Goal: Information Seeking & Learning: Learn about a topic

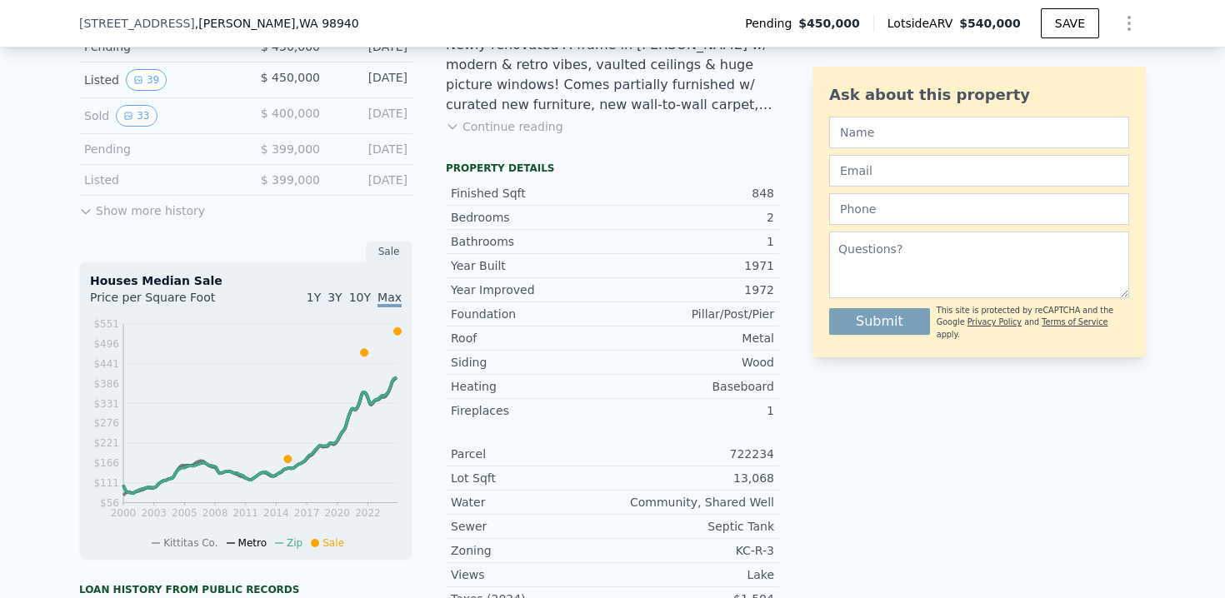
scroll to position [380, 0]
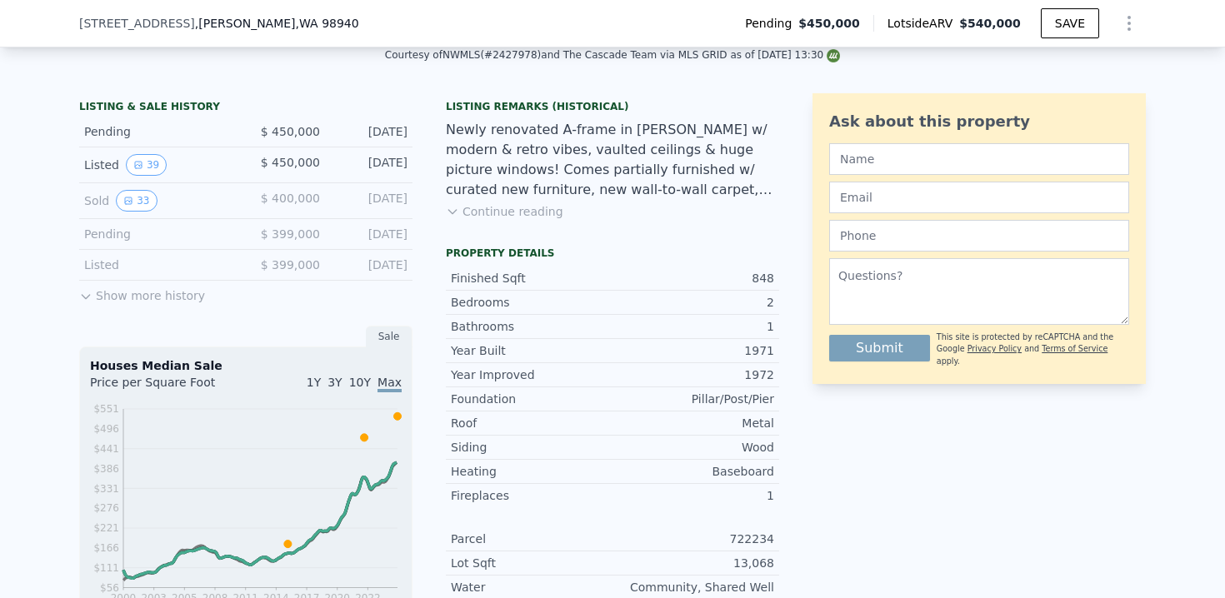
click at [471, 212] on button "Continue reading" at bounding box center [504, 211] width 117 height 17
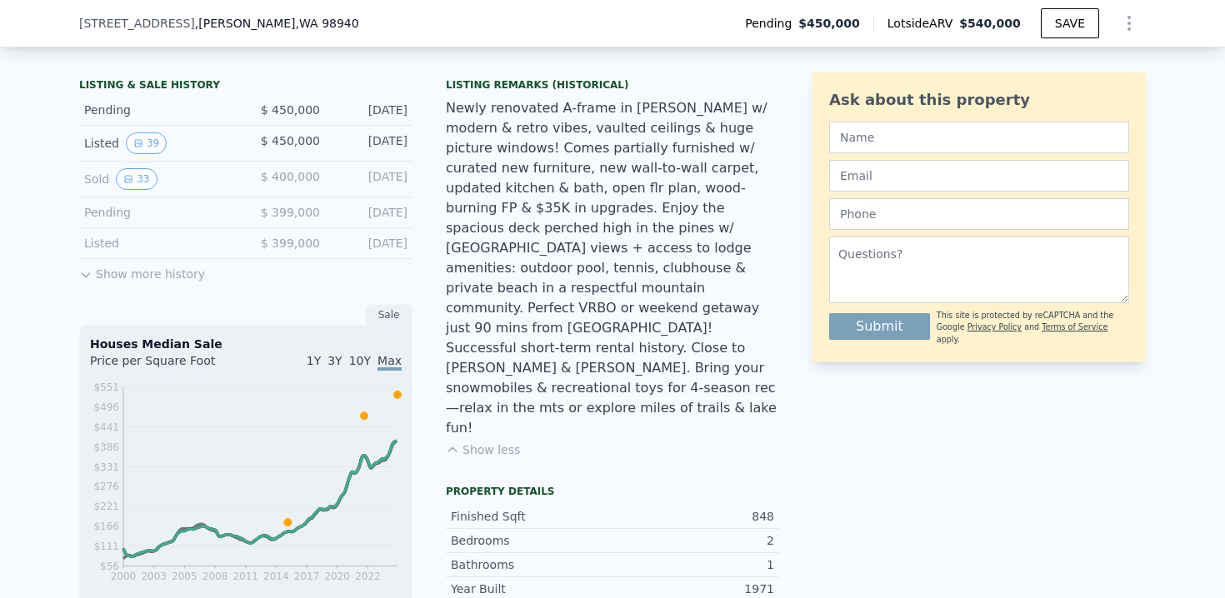
scroll to position [402, 0]
click at [164, 269] on button "Show more history" at bounding box center [142, 269] width 126 height 23
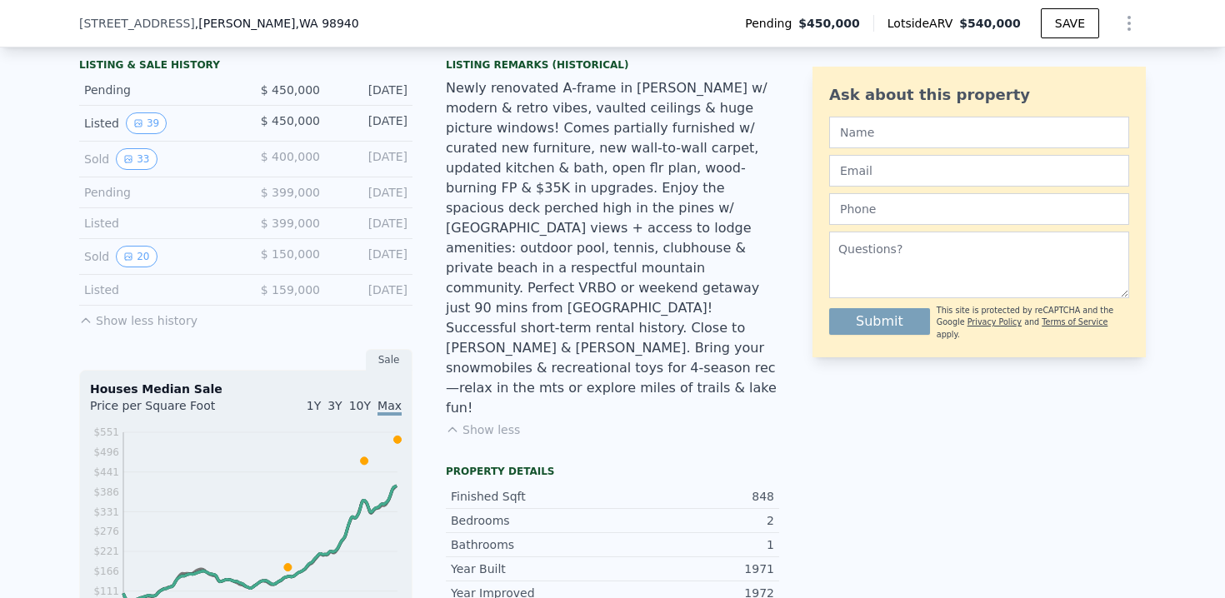
scroll to position [641, 0]
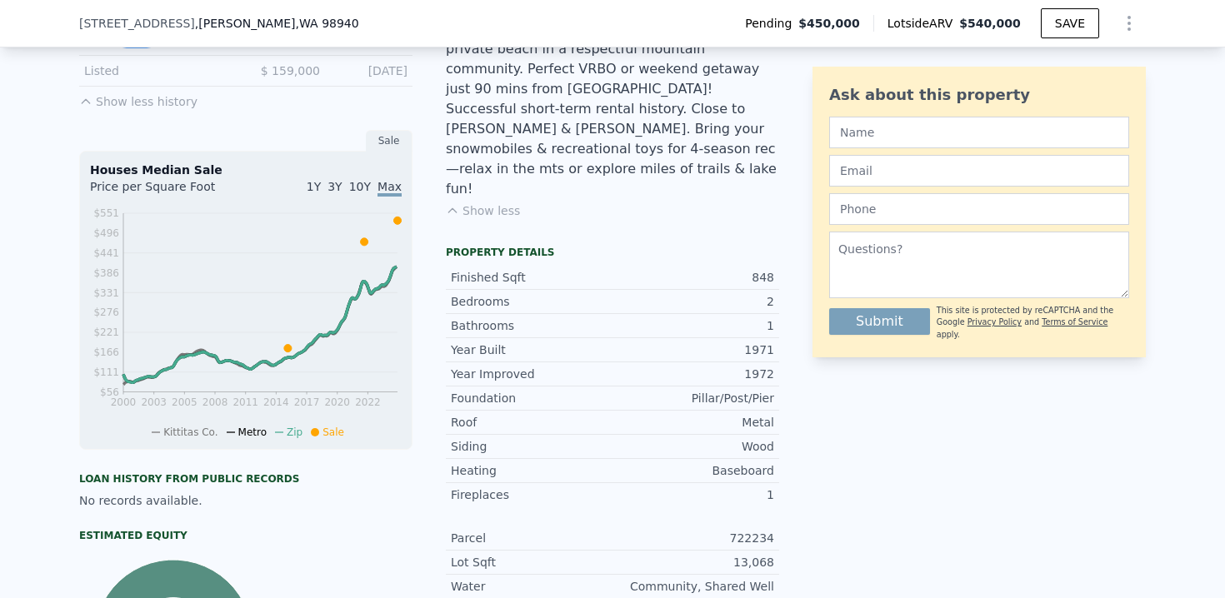
click at [401, 250] on icon "2000 2003 2005 2008 2011 2014 2017 2020 2022 $56 $111 $166 $221 $276 $331 $386 …" at bounding box center [246, 322] width 312 height 234
click at [362, 187] on span "10Y" at bounding box center [360, 186] width 22 height 13
click at [342, 190] on span "3Y" at bounding box center [334, 186] width 14 height 13
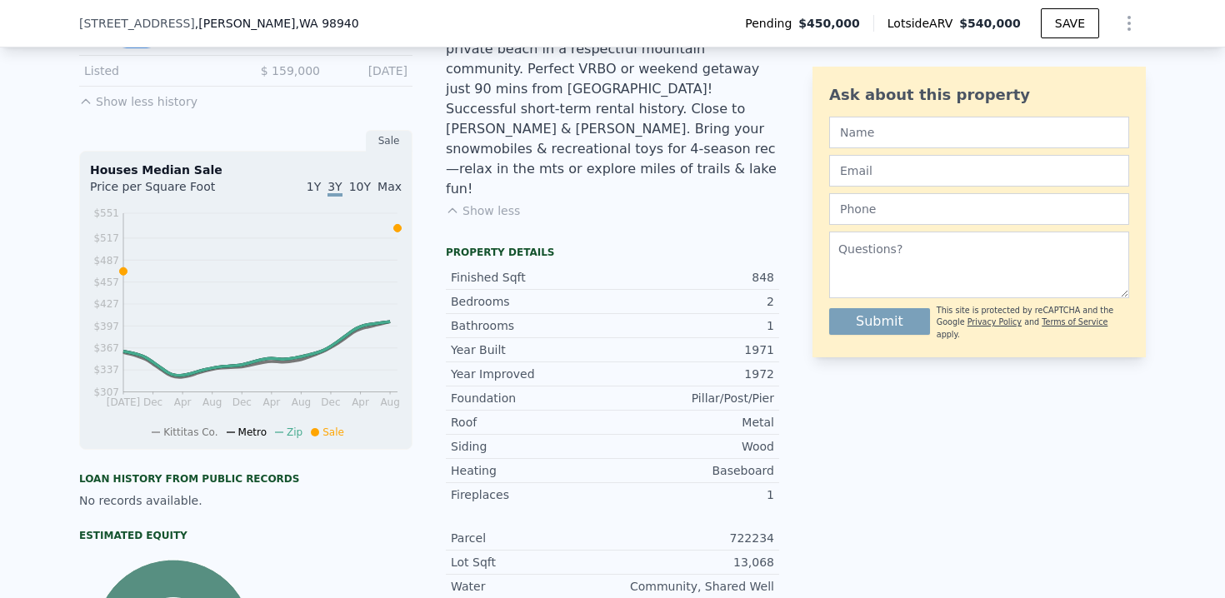
click at [321, 185] on span "1Y" at bounding box center [314, 186] width 14 height 13
click at [388, 188] on span "Max" at bounding box center [389, 186] width 24 height 13
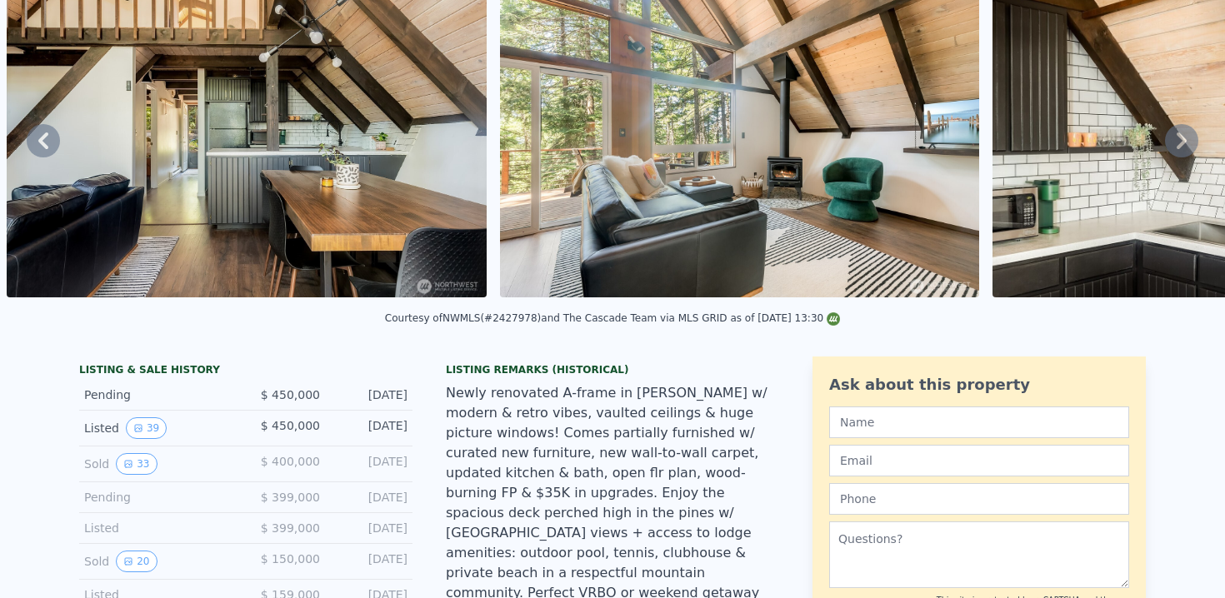
scroll to position [0, 0]
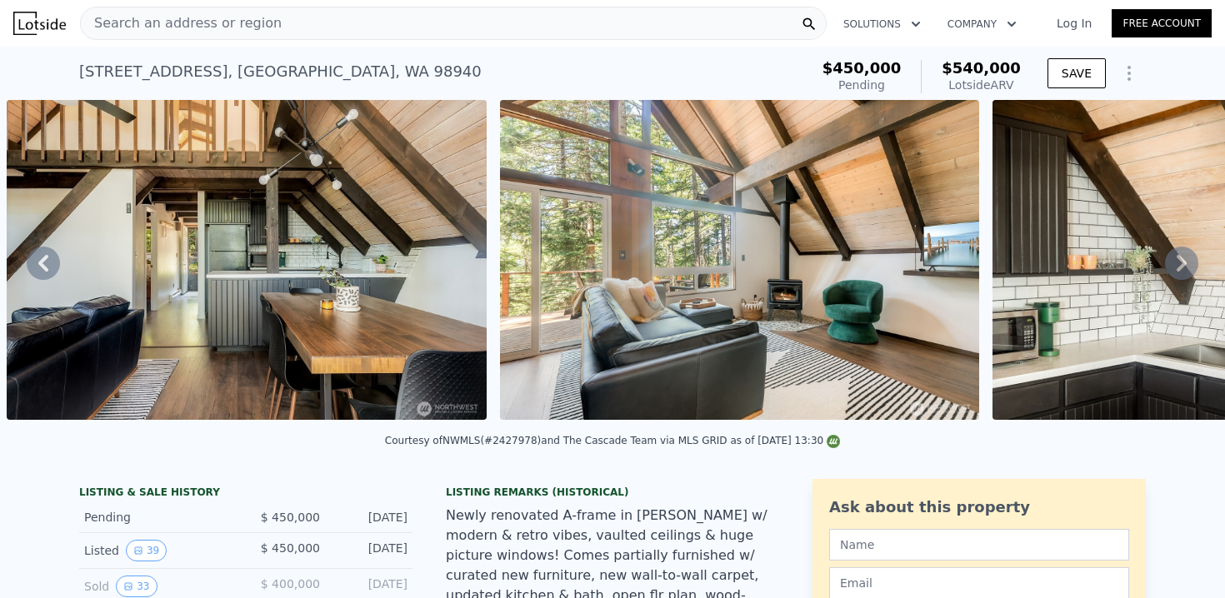
click at [879, 166] on img at bounding box center [739, 260] width 479 height 320
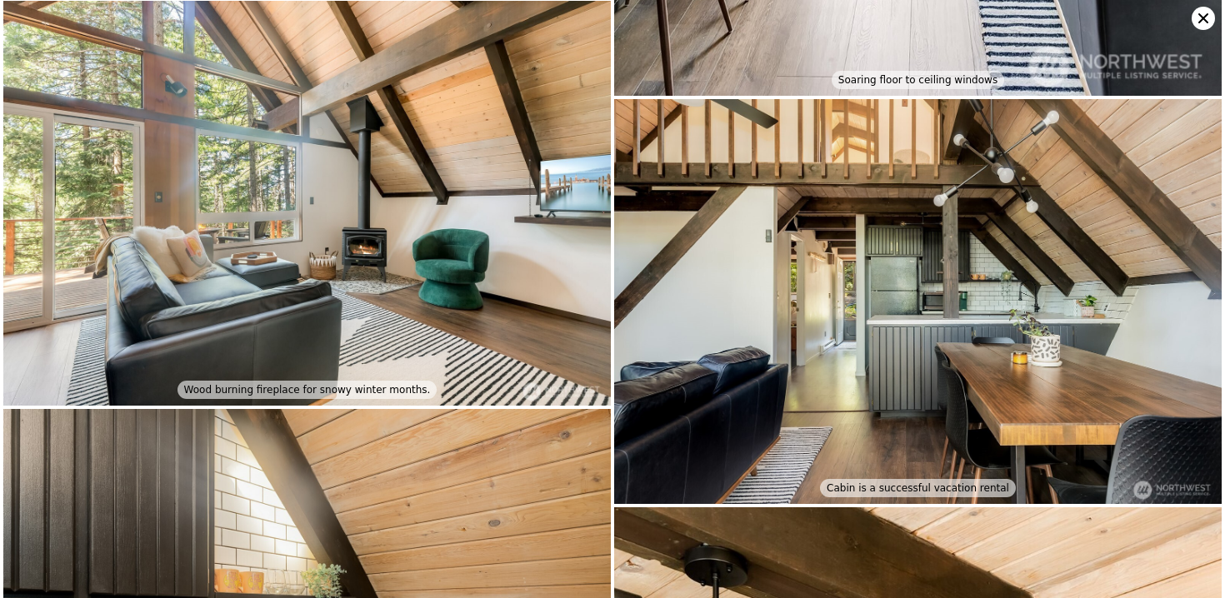
scroll to position [816, 0]
click at [461, 155] on img at bounding box center [306, 203] width 607 height 406
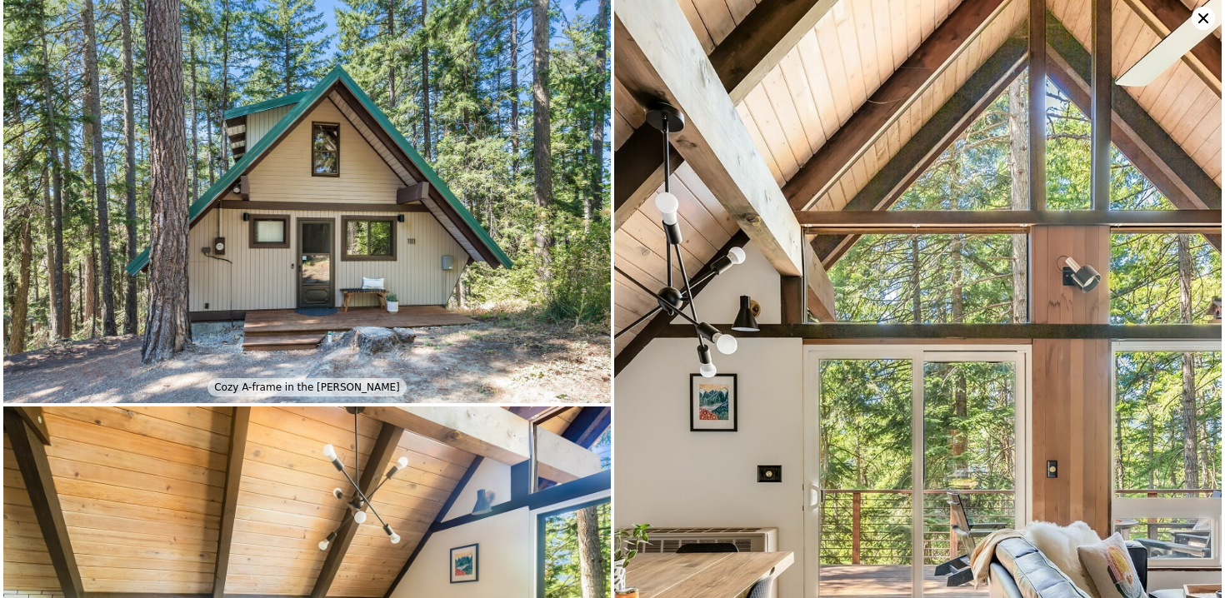
scroll to position [0, 0]
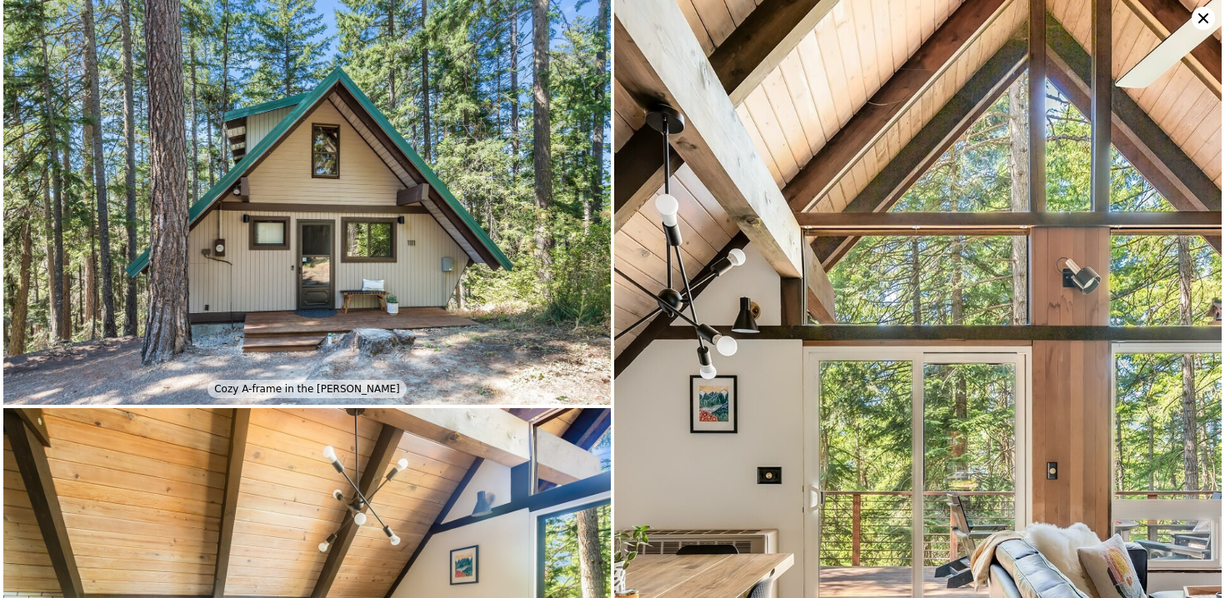
click at [1206, 19] on icon at bounding box center [1202, 18] width 23 height 23
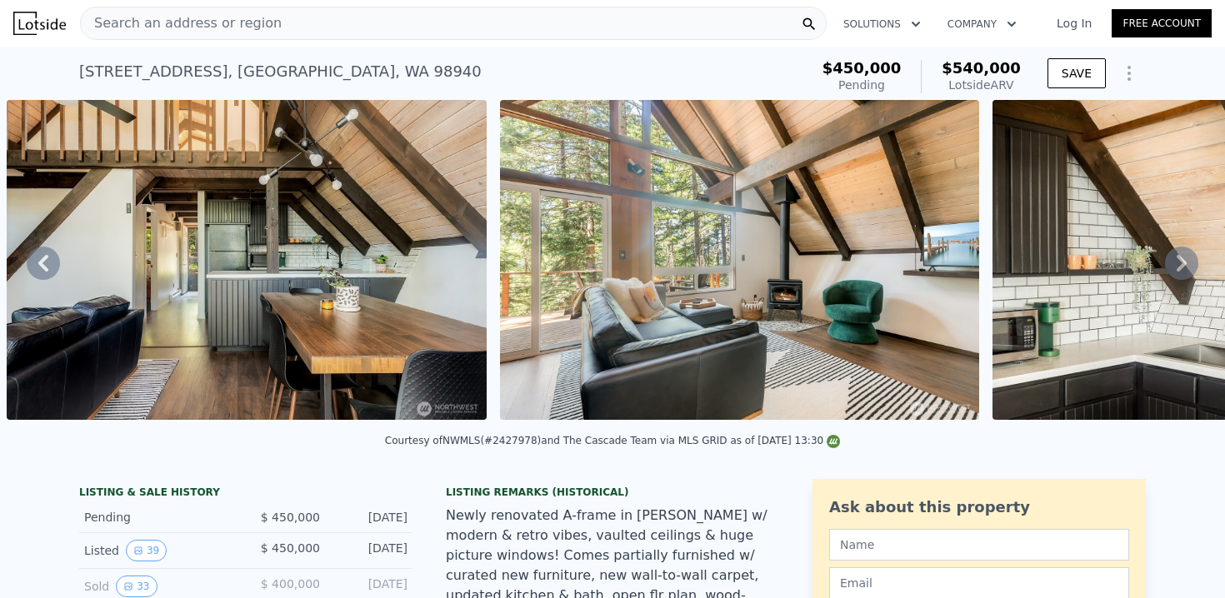
scroll to position [240, 0]
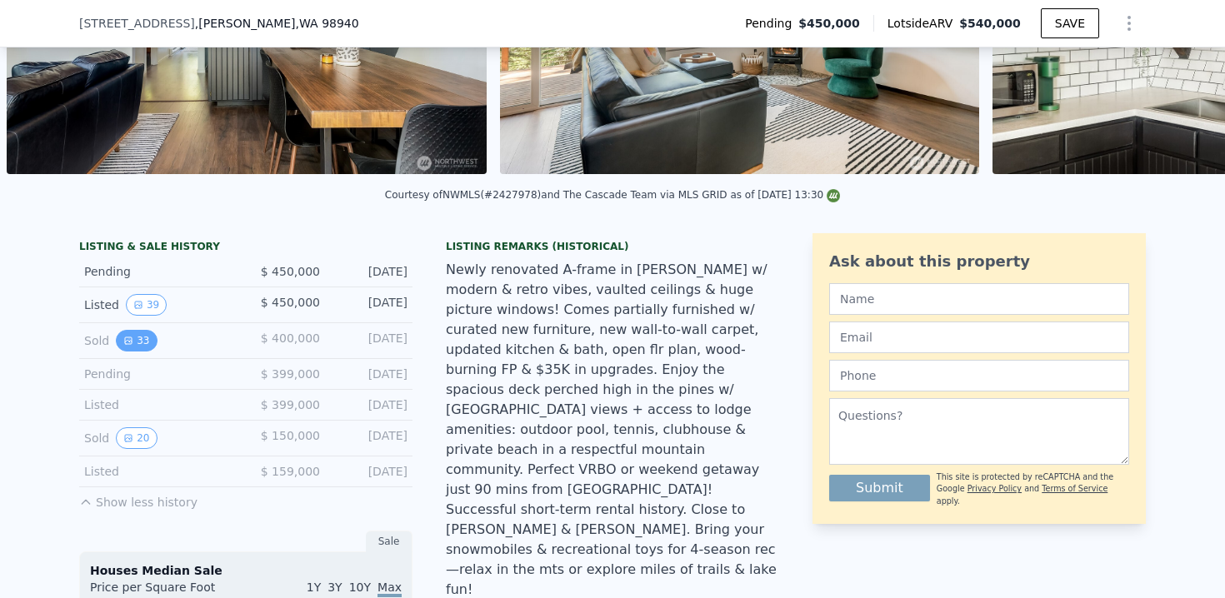
click at [145, 343] on button "33" at bounding box center [136, 341] width 41 height 22
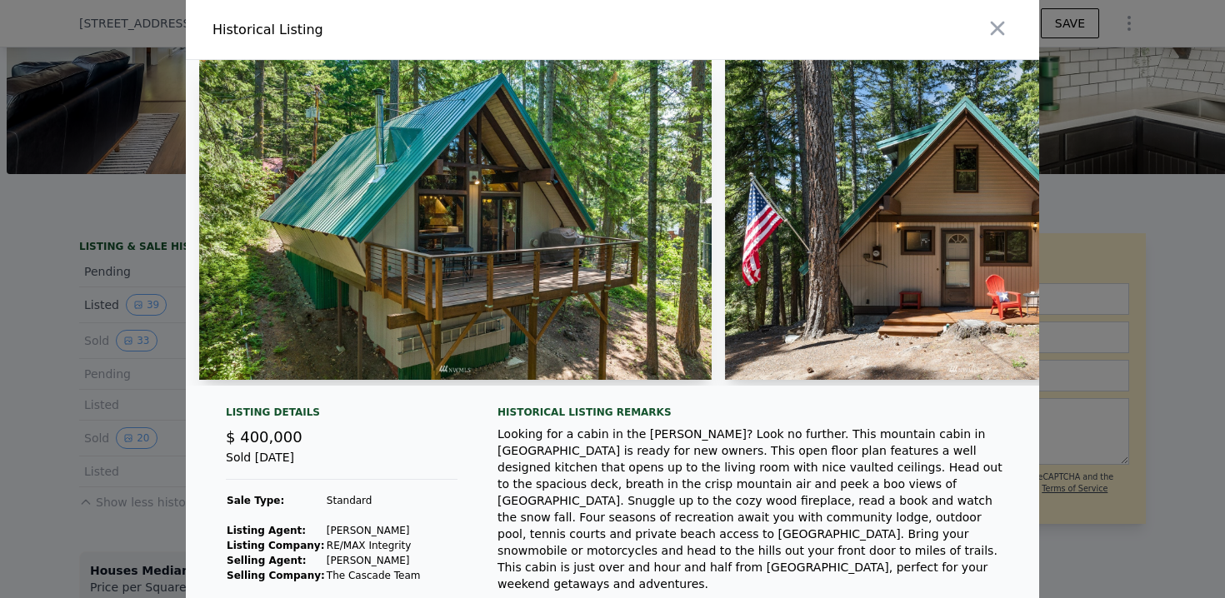
click at [561, 190] on img at bounding box center [455, 220] width 512 height 320
click at [482, 183] on img at bounding box center [455, 220] width 512 height 320
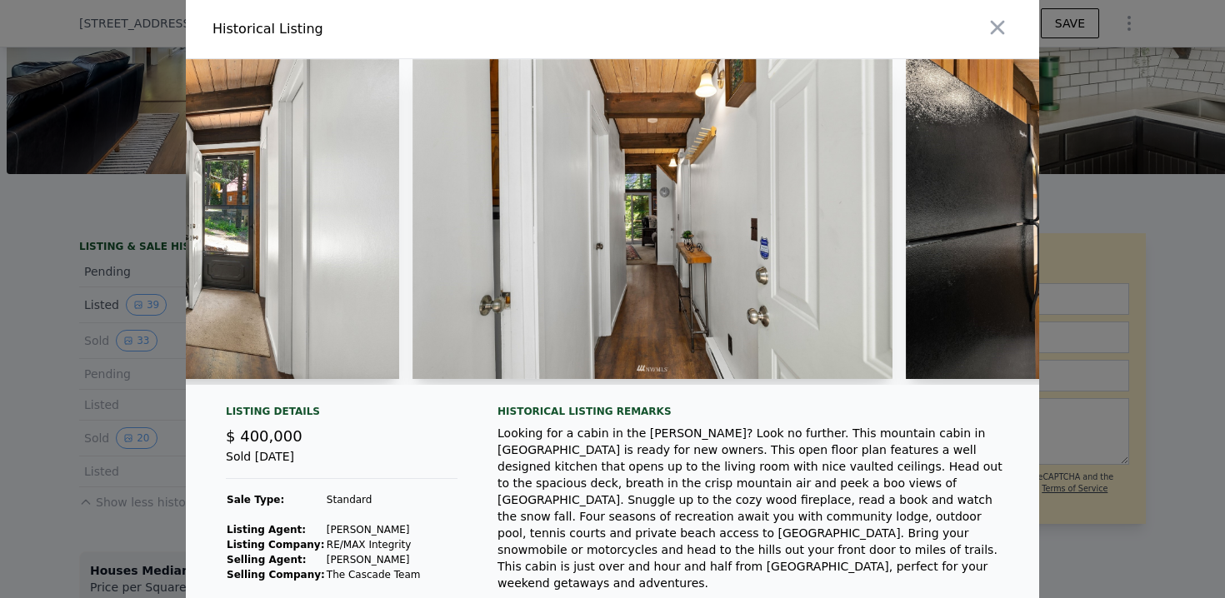
scroll to position [0, 1319]
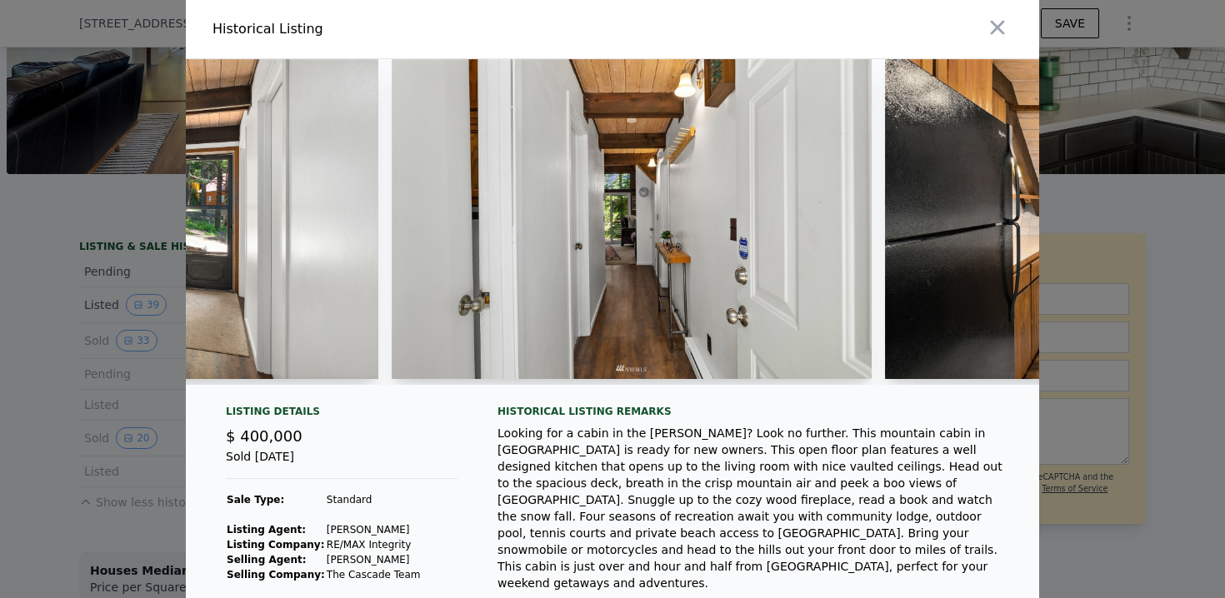
click at [784, 217] on img at bounding box center [632, 219] width 480 height 320
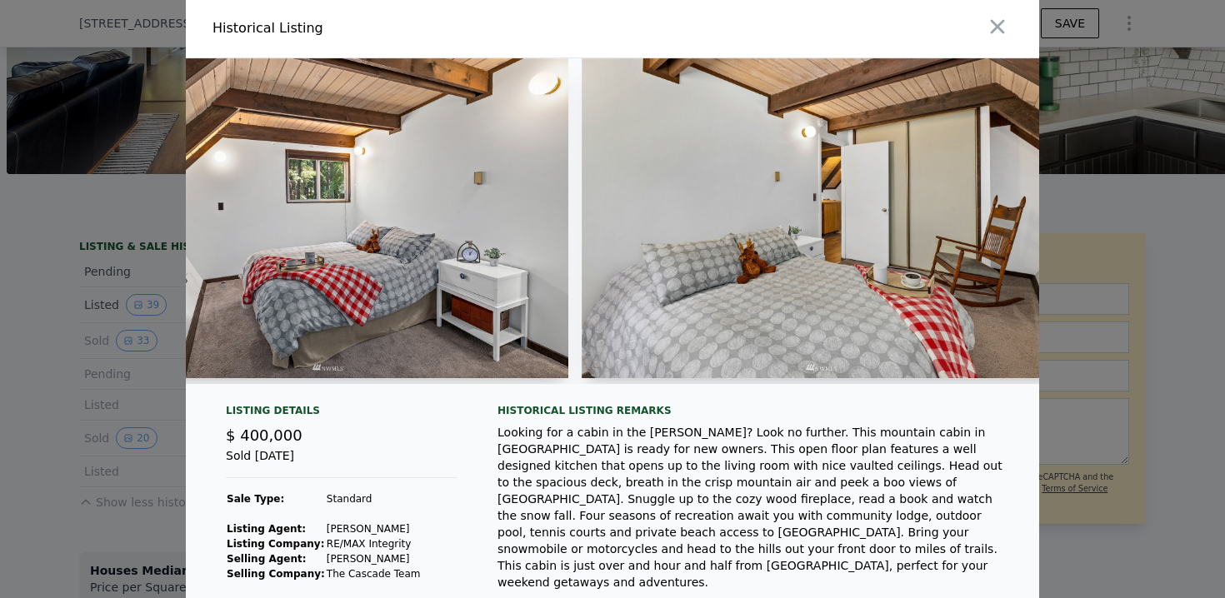
scroll to position [0, 6604]
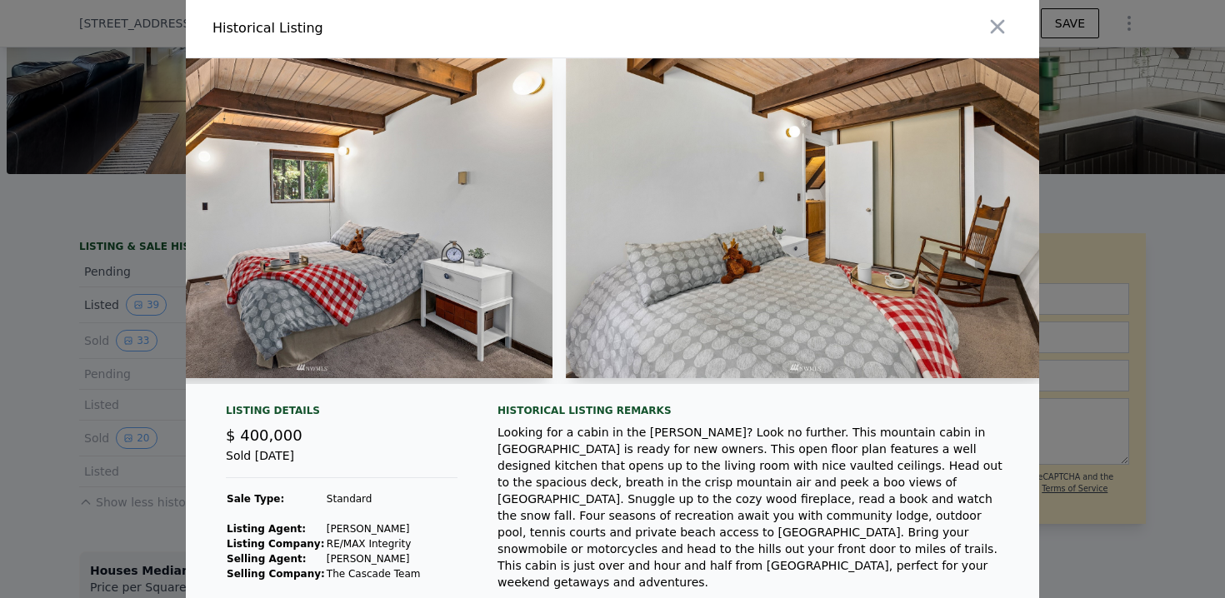
click at [812, 127] on img at bounding box center [806, 218] width 481 height 320
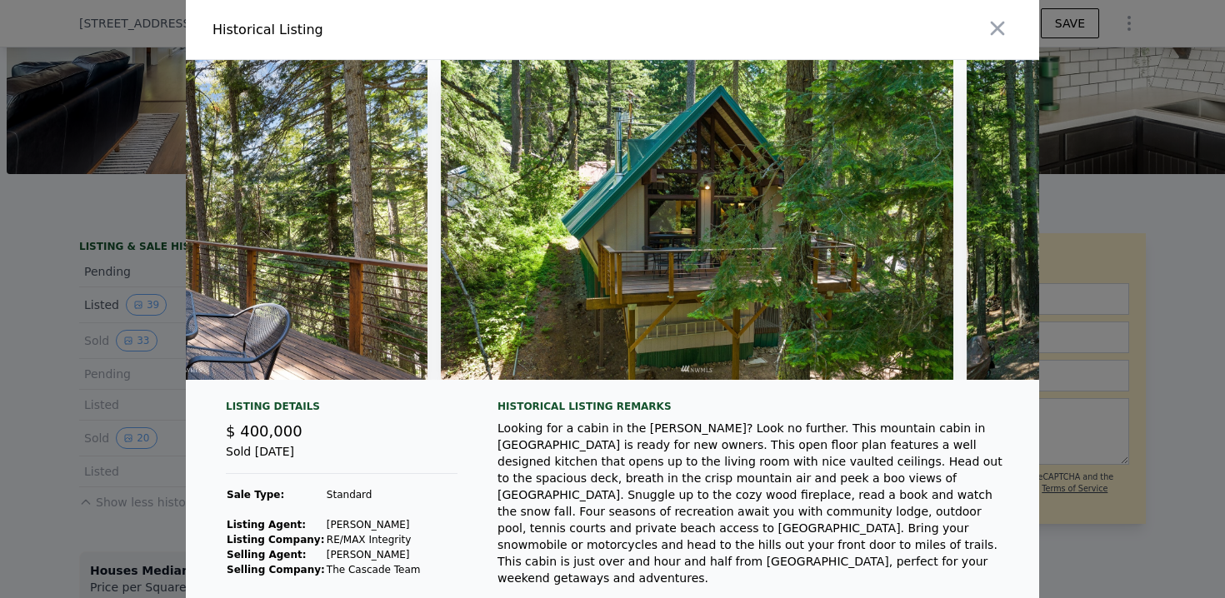
scroll to position [0, 15333]
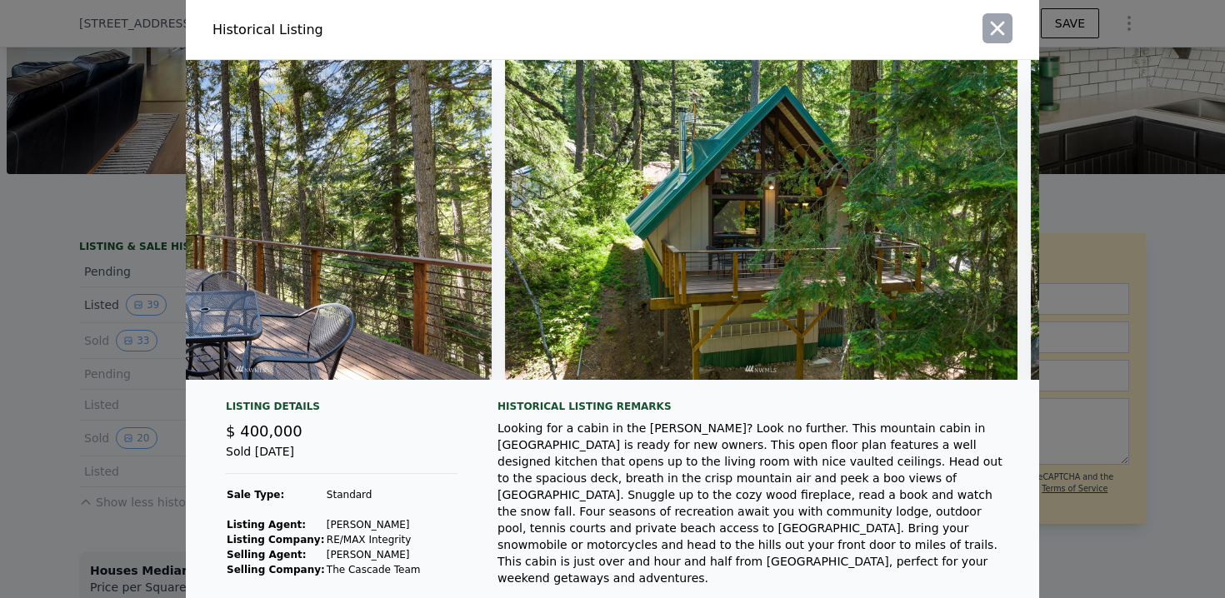
click at [995, 31] on icon "button" at bounding box center [996, 28] width 23 height 23
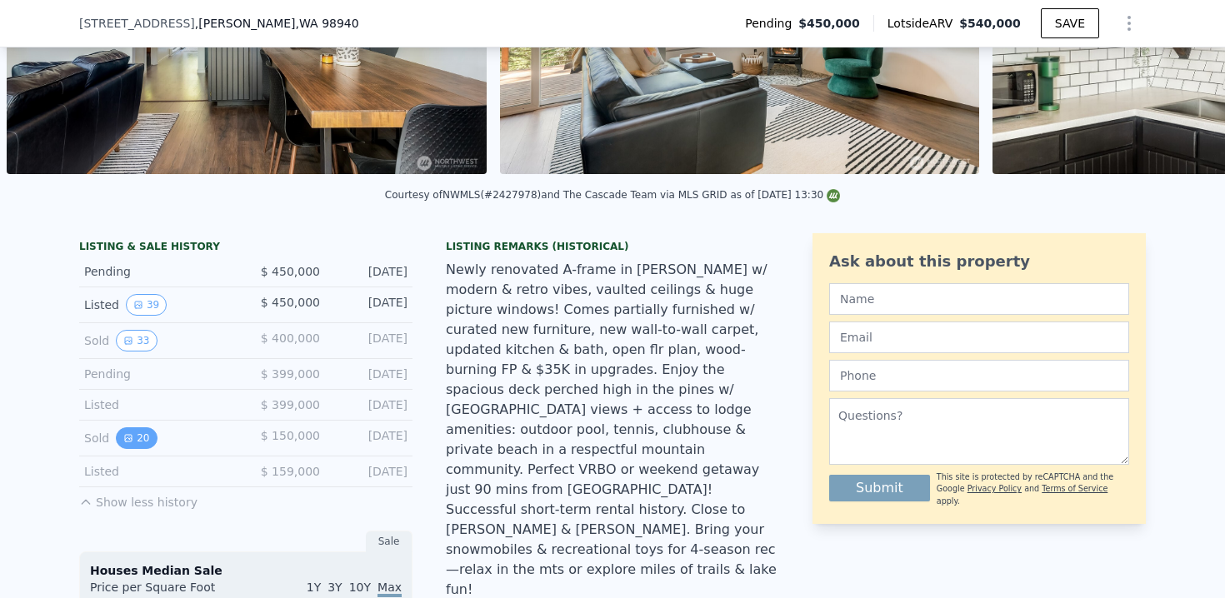
click at [146, 428] on button "20" at bounding box center [136, 438] width 41 height 22
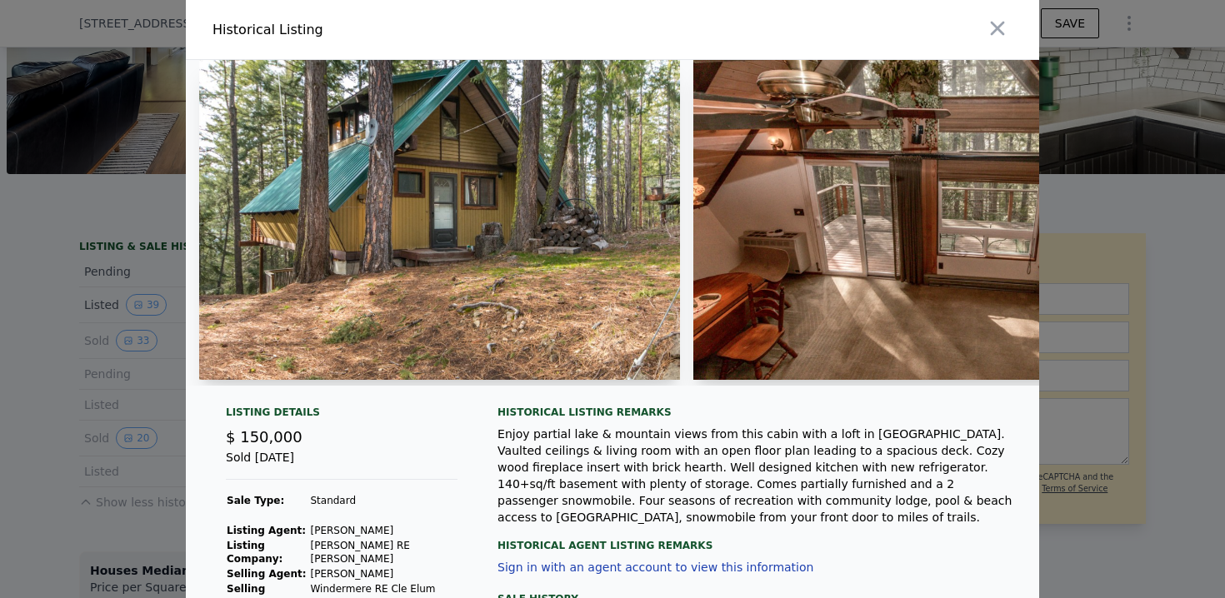
click at [551, 267] on img at bounding box center [439, 220] width 481 height 320
click at [466, 202] on img at bounding box center [439, 220] width 481 height 320
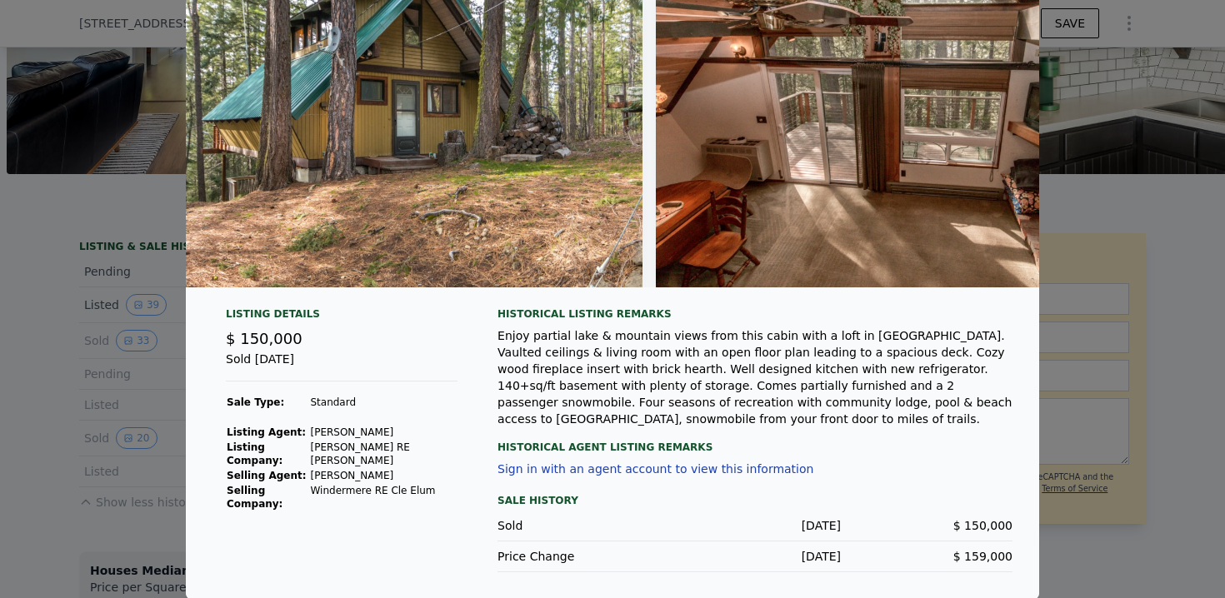
scroll to position [0, 0]
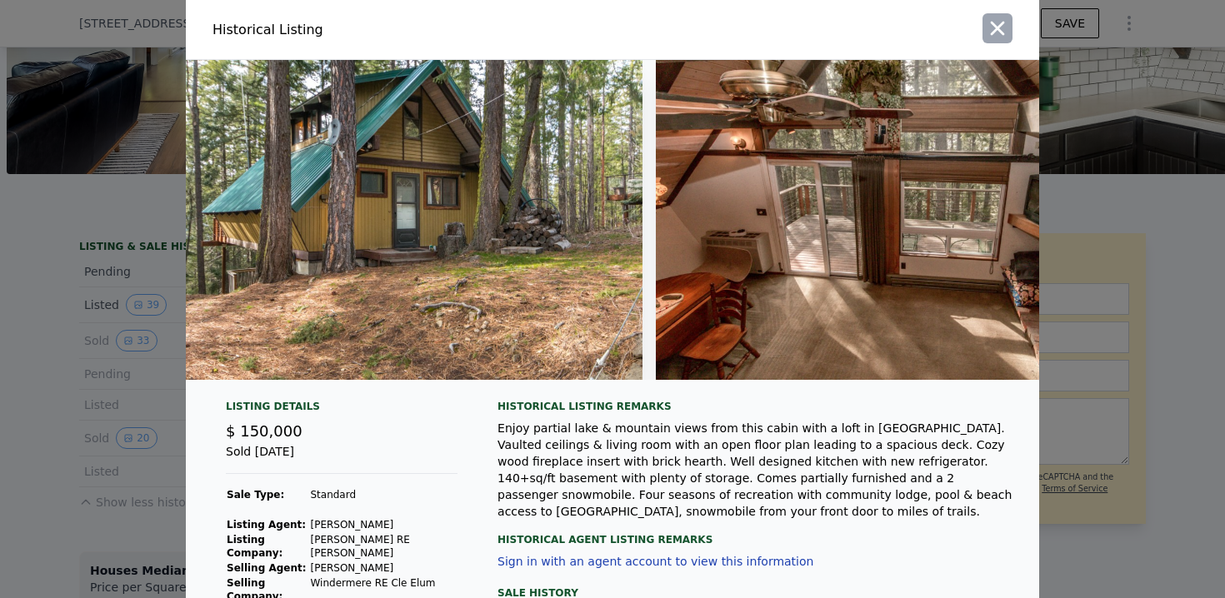
click at [1008, 23] on button "button" at bounding box center [997, 28] width 30 height 30
